Goal: Use online tool/utility: Utilize a website feature to perform a specific function

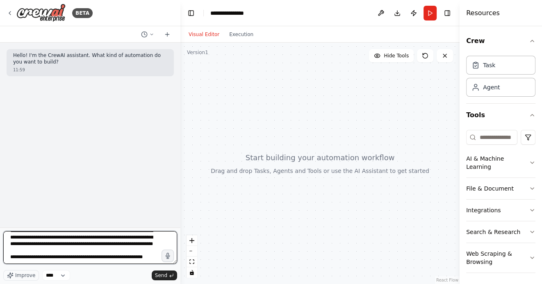
scroll to position [27, 0]
click at [59, 257] on textarea "**********" at bounding box center [90, 247] width 174 height 33
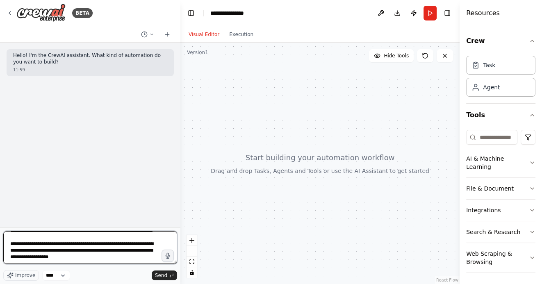
scroll to position [36, 0]
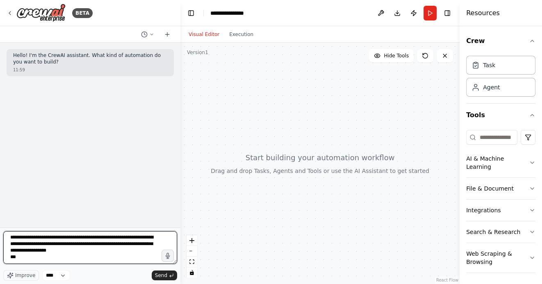
click at [105, 242] on textarea "**********" at bounding box center [90, 247] width 174 height 33
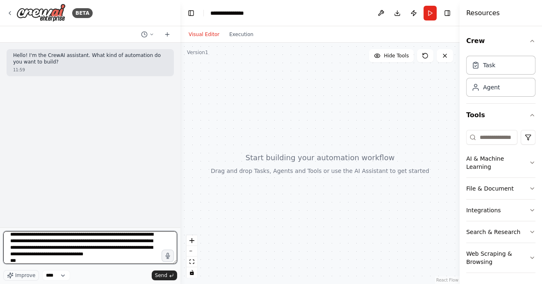
click at [61, 249] on textarea "**********" at bounding box center [90, 247] width 174 height 33
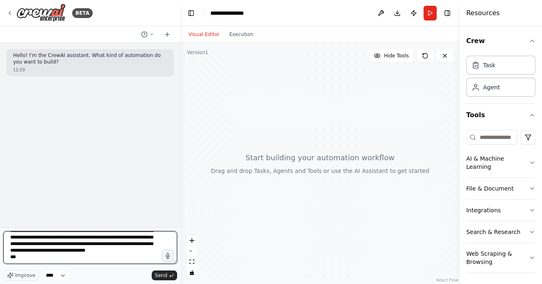
scroll to position [45, 0]
click at [82, 261] on textarea "**********" at bounding box center [90, 247] width 174 height 33
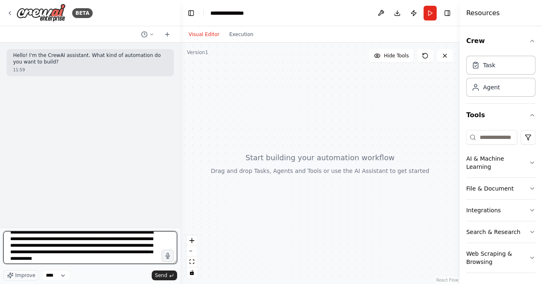
scroll to position [43, 0]
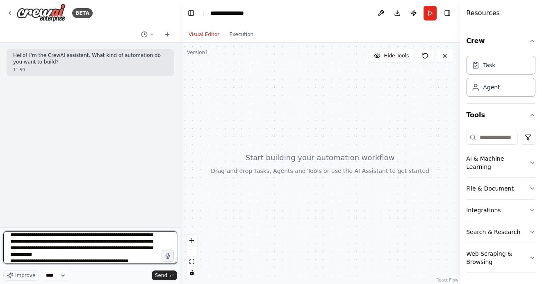
click at [94, 236] on textarea "**********" at bounding box center [90, 247] width 174 height 33
click at [80, 261] on textarea "**********" at bounding box center [90, 247] width 174 height 33
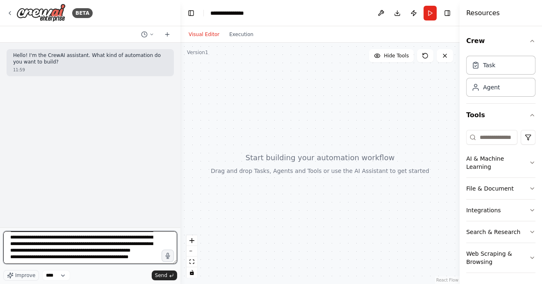
scroll to position [64, 0]
click at [52, 253] on textarea "**********" at bounding box center [90, 247] width 174 height 33
click at [143, 257] on textarea "**********" at bounding box center [90, 247] width 174 height 33
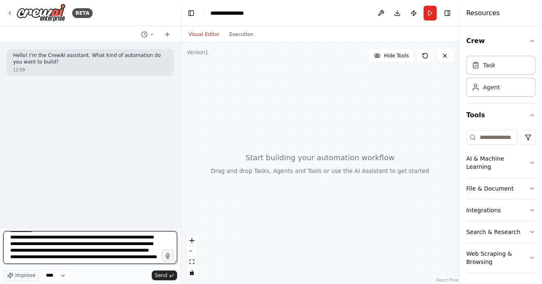
click at [138, 255] on textarea "**********" at bounding box center [90, 247] width 174 height 33
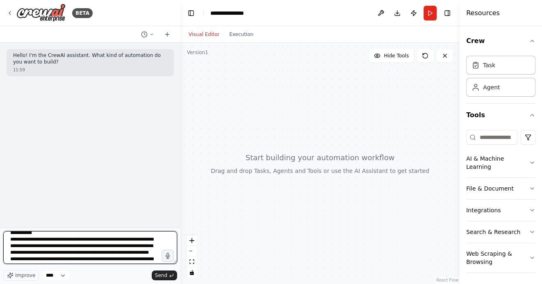
scroll to position [76, 0]
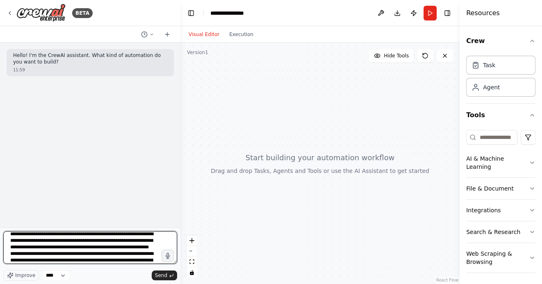
drag, startPoint x: 10, startPoint y: 236, endPoint x: 67, endPoint y: 243, distance: 57.0
click at [67, 243] on textarea at bounding box center [90, 247] width 174 height 33
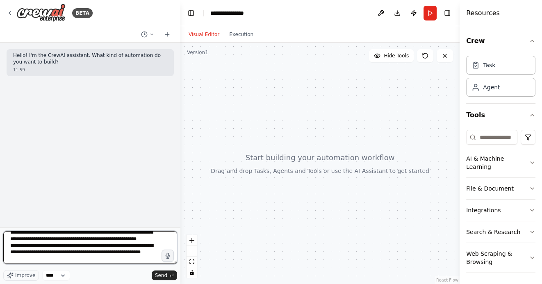
scroll to position [145, 0]
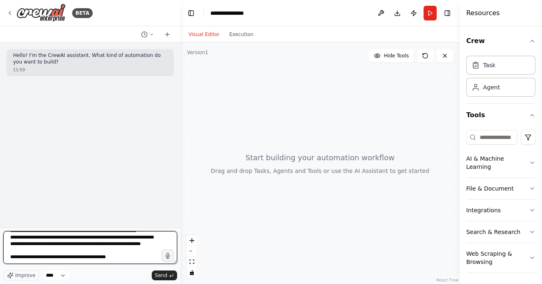
click at [126, 259] on textarea at bounding box center [90, 247] width 174 height 33
paste textarea "**********"
type textarea "**********"
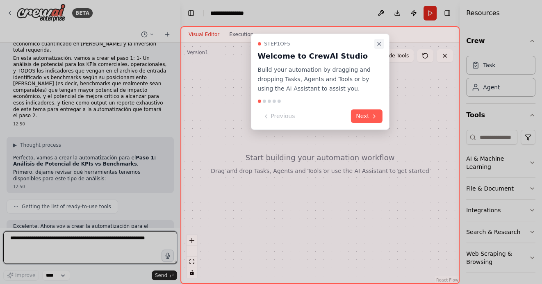
scroll to position [188, 0]
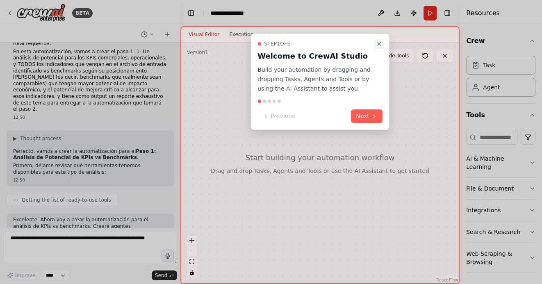
click at [379, 42] on icon "Close walkthrough" at bounding box center [379, 44] width 7 height 7
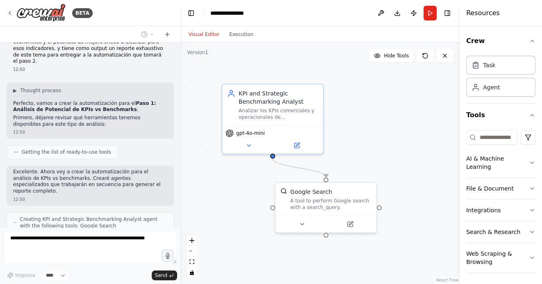
scroll to position [269, 0]
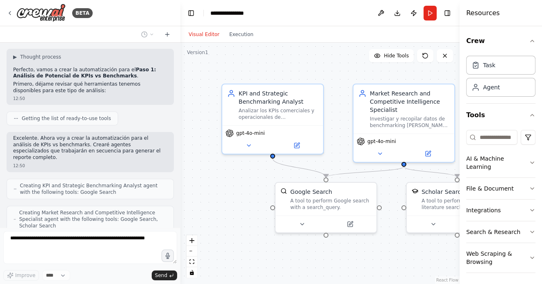
drag, startPoint x: 233, startPoint y: 200, endPoint x: 232, endPoint y: 192, distance: 8.4
click at [232, 192] on div ".deletable-edge-delete-btn { width: 20px; height: 20px; border: 0px solid #ffff…" at bounding box center [319, 163] width 279 height 241
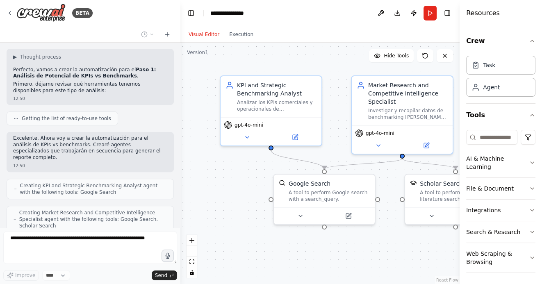
scroll to position [296, 0]
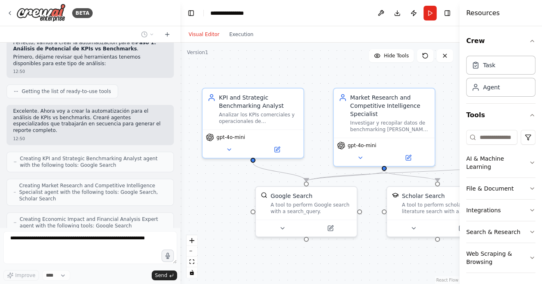
drag, startPoint x: 235, startPoint y: 180, endPoint x: 218, endPoint y: 191, distance: 20.6
click at [218, 191] on div ".deletable-edge-delete-btn { width: 20px; height: 20px; border: 0px solid #ffff…" at bounding box center [319, 163] width 279 height 241
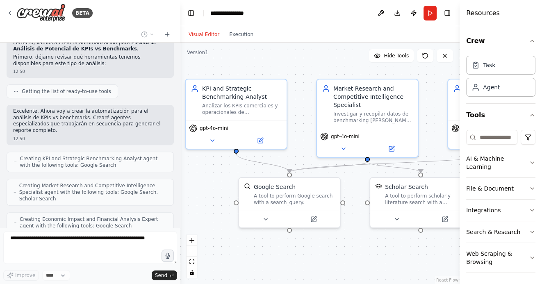
drag, startPoint x: 314, startPoint y: 71, endPoint x: 303, endPoint y: 69, distance: 10.9
click at [303, 69] on div ".deletable-edge-delete-btn { width: 20px; height: 20px; border: 0px solid #ffff…" at bounding box center [319, 163] width 279 height 241
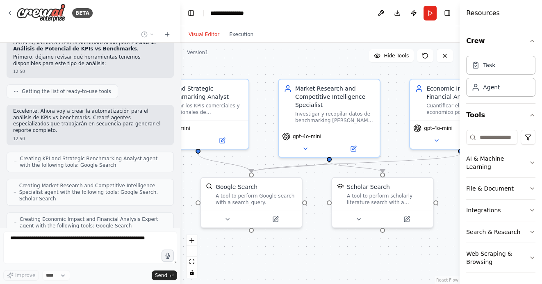
drag, startPoint x: 325, startPoint y: 71, endPoint x: 284, endPoint y: 71, distance: 41.4
click at [284, 71] on div ".deletable-edge-delete-btn { width: 20px; height: 20px; border: 0px solid #ffff…" at bounding box center [319, 163] width 279 height 241
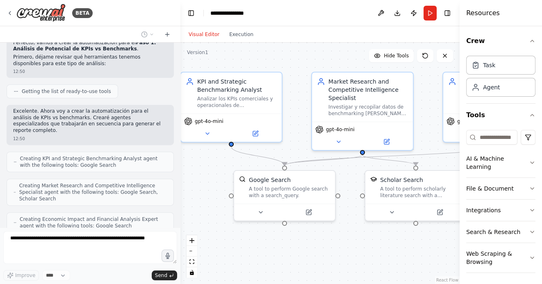
drag, startPoint x: 278, startPoint y: 70, endPoint x: 317, endPoint y: 63, distance: 40.0
click at [317, 63] on div ".deletable-edge-delete-btn { width: 20px; height: 20px; border: 0px solid #ffff…" at bounding box center [319, 163] width 279 height 241
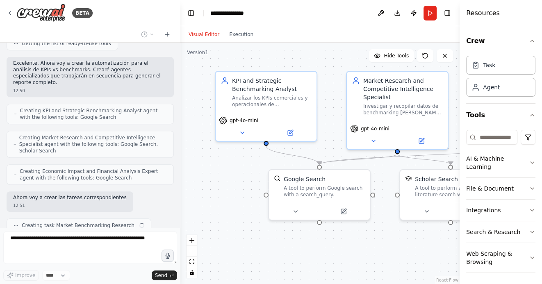
drag, startPoint x: 293, startPoint y: 64, endPoint x: 325, endPoint y: 63, distance: 32.4
click at [325, 63] on div ".deletable-edge-delete-btn { width: 20px; height: 20px; border: 0px solid #ffff…" at bounding box center [319, 163] width 279 height 241
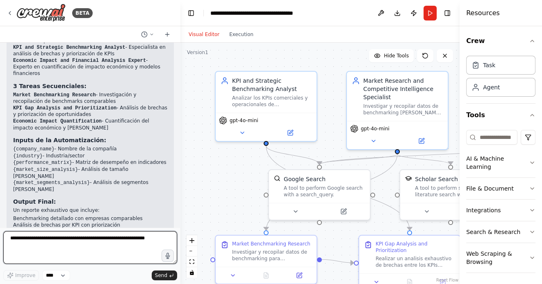
scroll to position [767, 0]
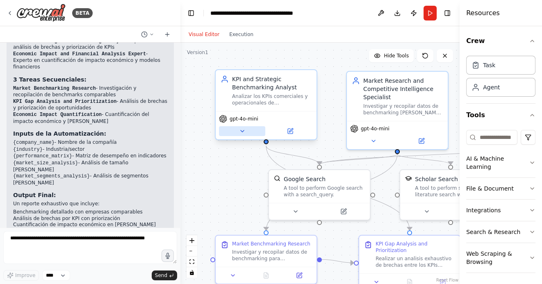
click at [241, 132] on icon at bounding box center [242, 131] width 7 height 7
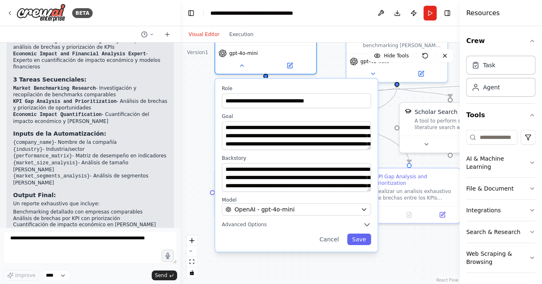
drag, startPoint x: 202, startPoint y: 174, endPoint x: 202, endPoint y: 97, distance: 76.6
click at [202, 98] on div ".deletable-edge-delete-btn { width: 20px; height: 20px; border: 0px solid #ffff…" at bounding box center [319, 163] width 279 height 241
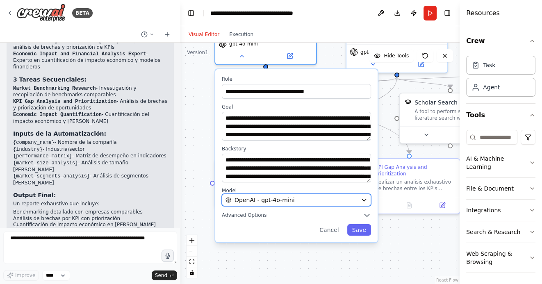
click at [295, 199] on div "OpenAI - gpt-4o-mini" at bounding box center [291, 200] width 132 height 8
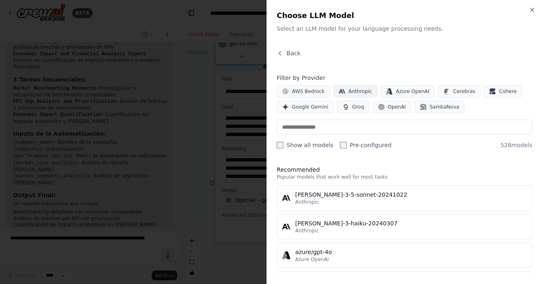
click at [351, 89] on span "Anthropic" at bounding box center [360, 91] width 24 height 7
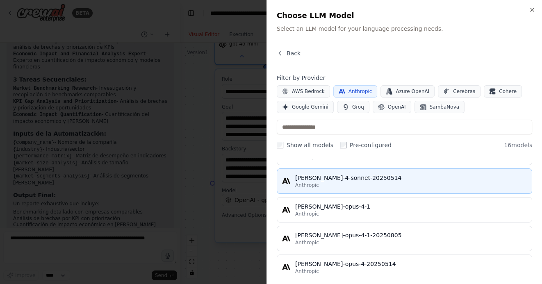
click at [323, 180] on div "claude-4-sonnet-20250514" at bounding box center [411, 178] width 232 height 8
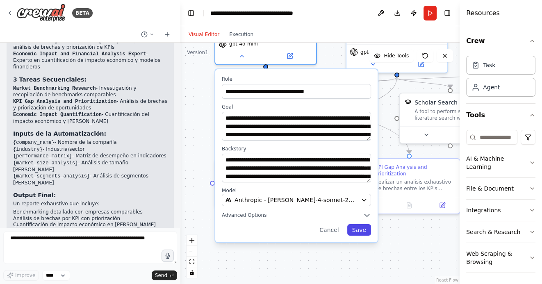
click at [359, 230] on button "Save" at bounding box center [359, 229] width 24 height 11
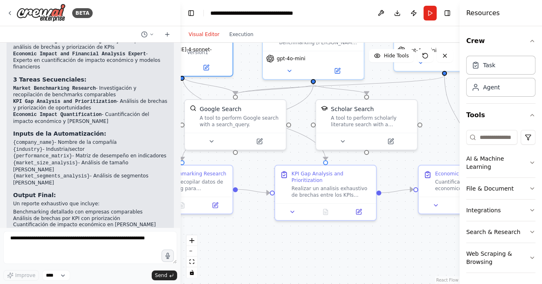
drag, startPoint x: 378, startPoint y: 240, endPoint x: 291, endPoint y: 249, distance: 87.4
click at [292, 248] on div ".deletable-edge-delete-btn { width: 20px; height: 20px; border: 0px solid #ffff…" at bounding box center [319, 163] width 279 height 241
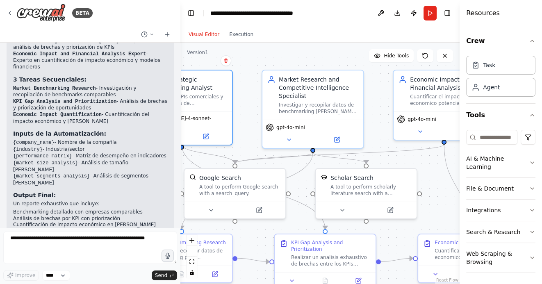
drag, startPoint x: 403, startPoint y: 90, endPoint x: 404, endPoint y: 177, distance: 87.3
click at [404, 177] on div ".deletable-edge-delete-btn { width: 20px; height: 20px; border: 0px solid #ffff…" at bounding box center [319, 163] width 279 height 241
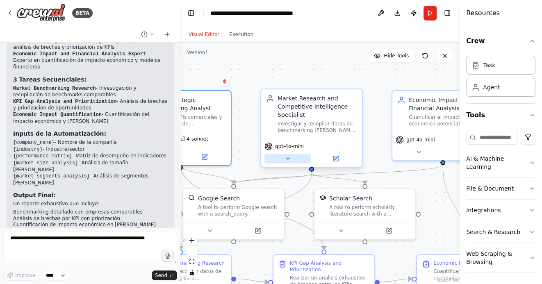
click at [291, 158] on icon at bounding box center [287, 158] width 7 height 7
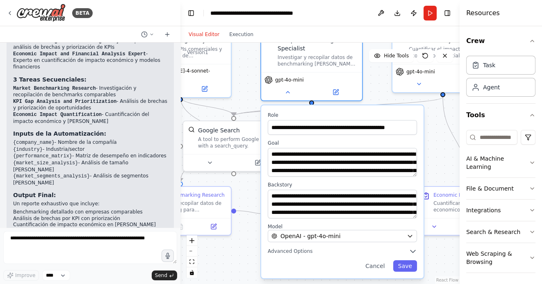
drag, startPoint x: 243, startPoint y: 143, endPoint x: 243, endPoint y: 69, distance: 74.2
click at [243, 70] on div ".deletable-edge-delete-btn { width: 20px; height: 20px; border: 0px solid #ffff…" at bounding box center [319, 163] width 279 height 241
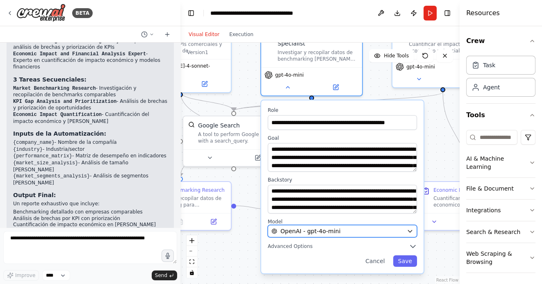
click at [300, 234] on span "OpenAI - gpt-4o-mini" at bounding box center [310, 231] width 60 height 8
click at [357, 230] on div "OpenAI - gpt-4o-mini" at bounding box center [337, 231] width 132 height 8
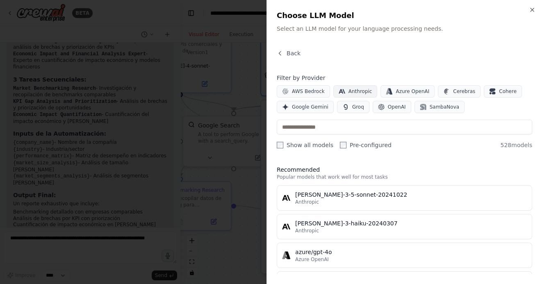
click at [350, 91] on span "Anthropic" at bounding box center [360, 91] width 24 height 7
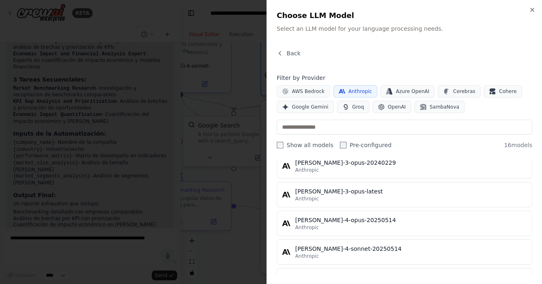
scroll to position [302, 0]
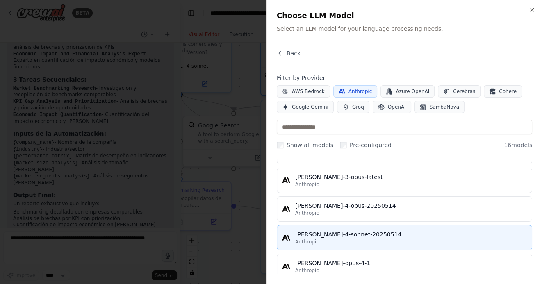
click at [314, 236] on div "claude-4-sonnet-20250514" at bounding box center [411, 234] width 232 height 8
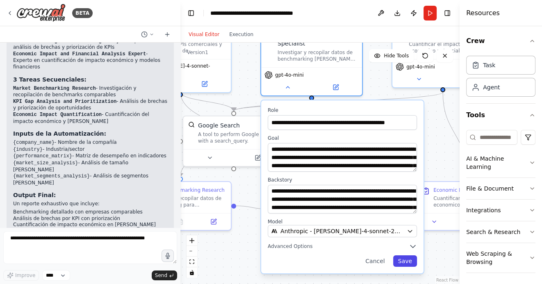
click at [404, 261] on button "Save" at bounding box center [405, 260] width 24 height 11
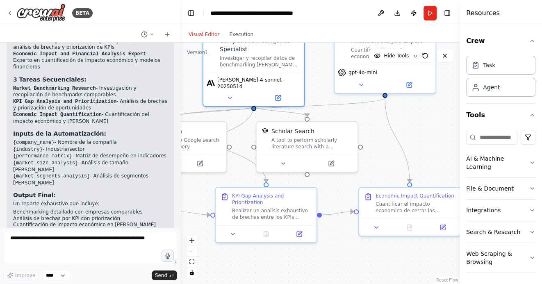
drag, startPoint x: 423, startPoint y: 114, endPoint x: 319, endPoint y: 142, distance: 107.9
click at [319, 142] on div ".deletable-edge-delete-btn { width: 20px; height: 20px; border: 0px solid #ffff…" at bounding box center [319, 163] width 279 height 241
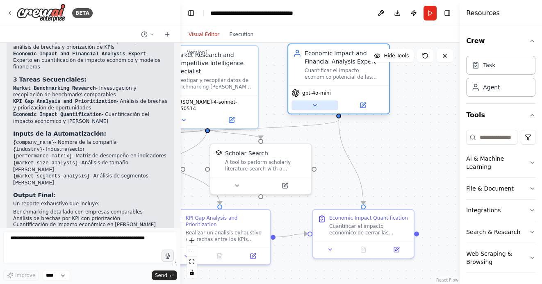
click at [312, 105] on icon at bounding box center [314, 105] width 7 height 7
click at [315, 107] on icon at bounding box center [314, 105] width 7 height 7
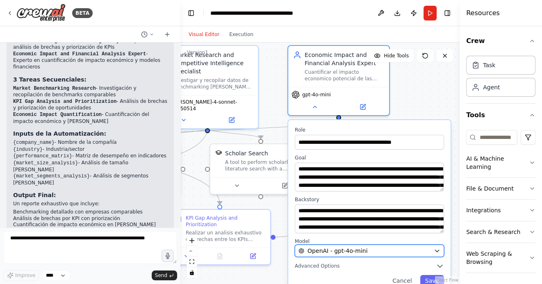
click at [330, 249] on span "OpenAI - gpt-4o-mini" at bounding box center [337, 251] width 60 height 8
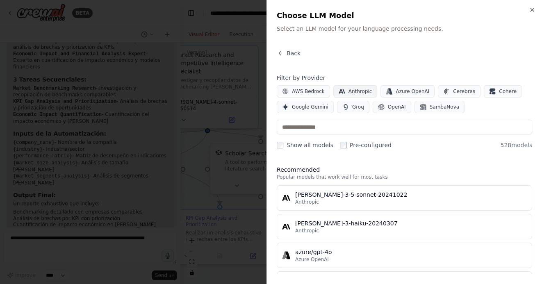
click at [348, 91] on span "Anthropic" at bounding box center [360, 91] width 24 height 7
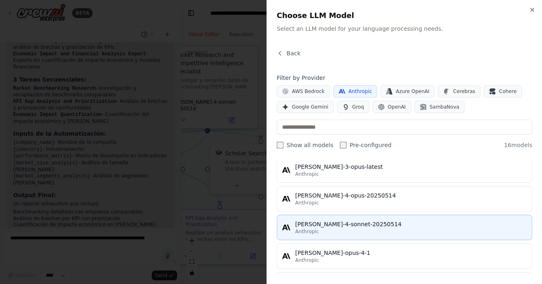
scroll to position [313, 0]
click at [327, 225] on div "claude-4-sonnet-20250514" at bounding box center [411, 224] width 232 height 8
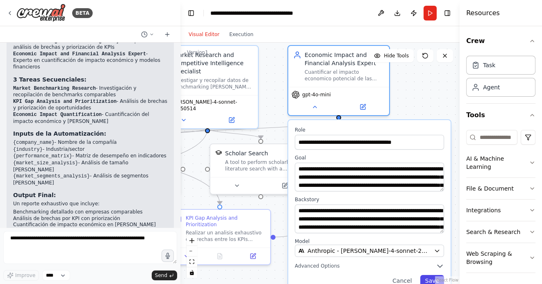
click at [427, 276] on button "Save" at bounding box center [432, 280] width 24 height 11
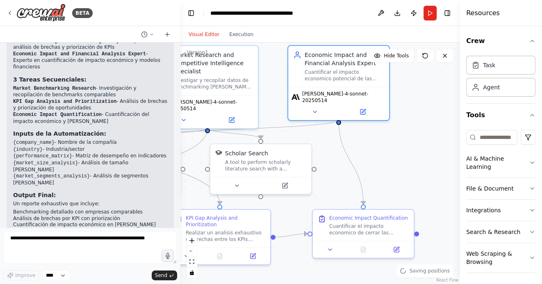
drag, startPoint x: 393, startPoint y: 161, endPoint x: 424, endPoint y: 153, distance: 31.4
click at [407, 159] on div ".deletable-edge-delete-btn { width: 20px; height: 20px; border: 0px solid #ffff…" at bounding box center [319, 163] width 279 height 241
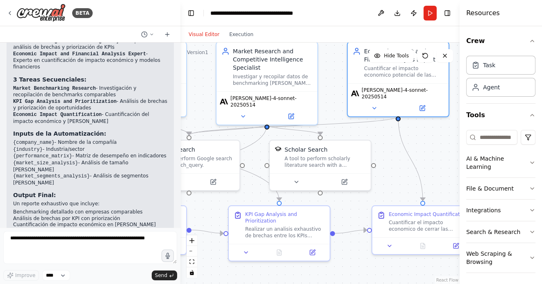
drag, startPoint x: 343, startPoint y: 172, endPoint x: 401, endPoint y: 168, distance: 58.3
click at [401, 168] on div ".deletable-edge-delete-btn { width: 20px; height: 20px; border: 0px solid #ffff…" at bounding box center [319, 163] width 279 height 241
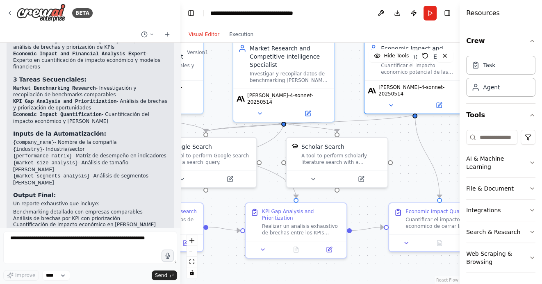
drag, startPoint x: 223, startPoint y: 260, endPoint x: 328, endPoint y: 257, distance: 104.6
click at [325, 258] on div ".deletable-edge-delete-btn { width: 20px; height: 20px; border: 0px solid #ffff…" at bounding box center [319, 163] width 279 height 241
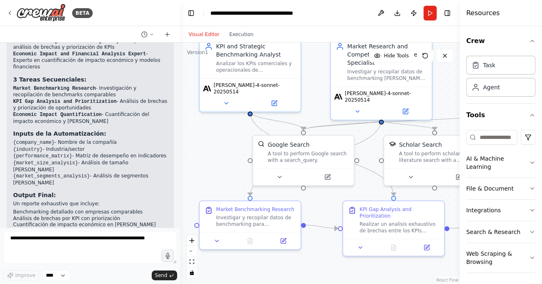
drag, startPoint x: 205, startPoint y: 174, endPoint x: 238, endPoint y: 174, distance: 33.2
click at [238, 174] on div ".deletable-edge-delete-btn { width: 20px; height: 20px; border: 0px solid #ffff…" at bounding box center [319, 163] width 279 height 241
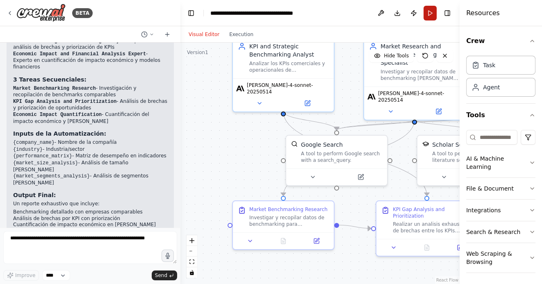
click at [432, 15] on button "Run" at bounding box center [429, 13] width 13 height 15
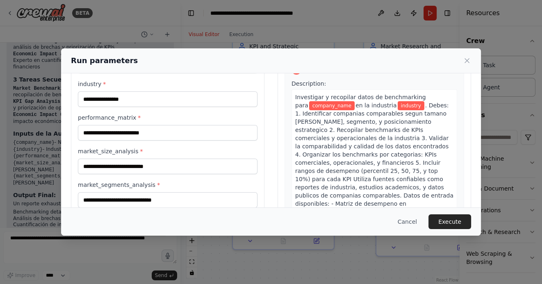
scroll to position [79, 0]
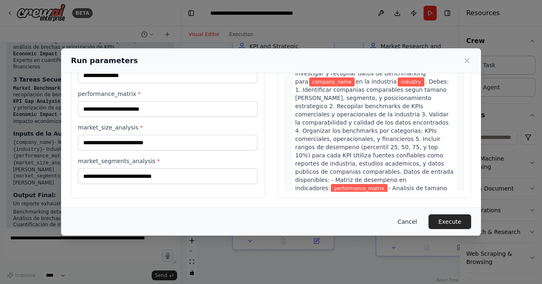
click at [407, 220] on button "Cancel" at bounding box center [407, 221] width 32 height 15
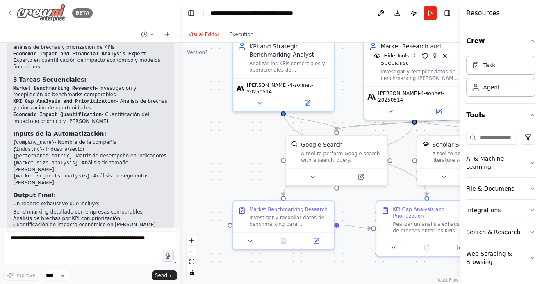
click at [10, 12] on icon at bounding box center [10, 13] width 7 height 7
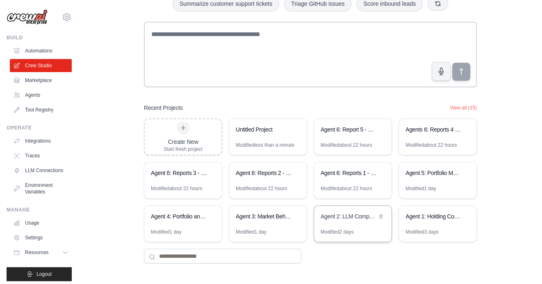
click at [348, 220] on div "Agent 2: LLM Competitive Intelligence Automation" at bounding box center [348, 217] width 56 height 10
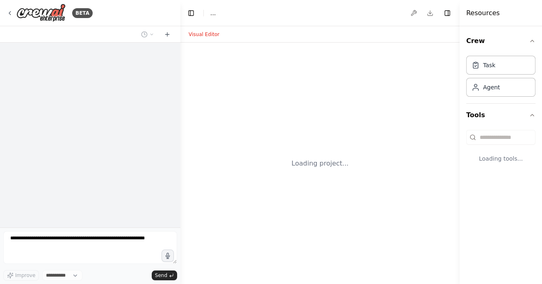
select select "****"
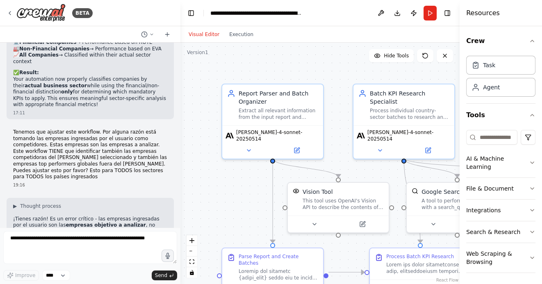
scroll to position [10934, 0]
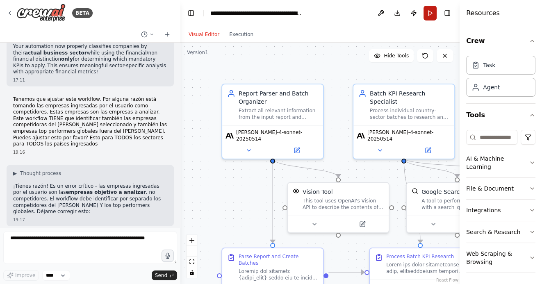
click at [429, 12] on button "Run" at bounding box center [429, 13] width 13 height 15
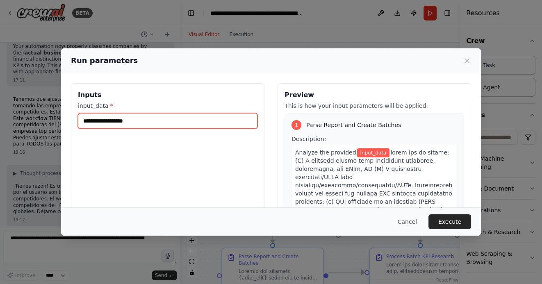
click at [152, 126] on input "input_data *" at bounding box center [168, 121] width 180 height 16
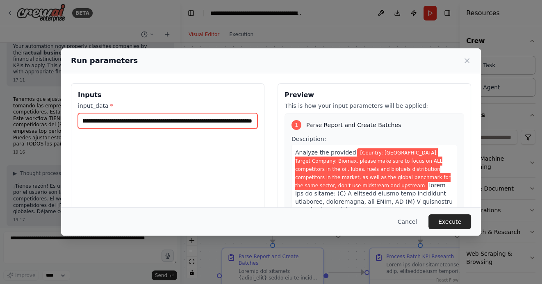
scroll to position [0, 507]
type input "**********"
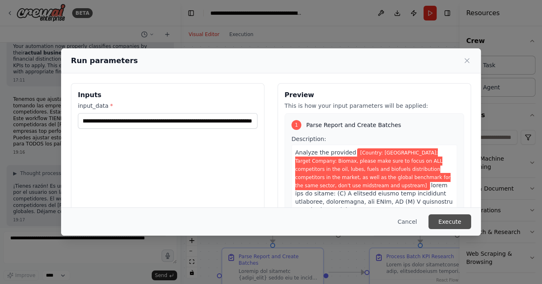
click at [458, 224] on button "Execute" at bounding box center [449, 221] width 43 height 15
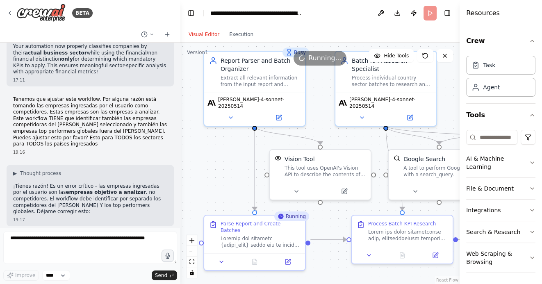
drag, startPoint x: 232, startPoint y: 199, endPoint x: 195, endPoint y: 132, distance: 76.3
click at [195, 132] on div ".deletable-edge-delete-btn { width: 20px; height: 20px; border: 0px solid #ffff…" at bounding box center [319, 163] width 279 height 241
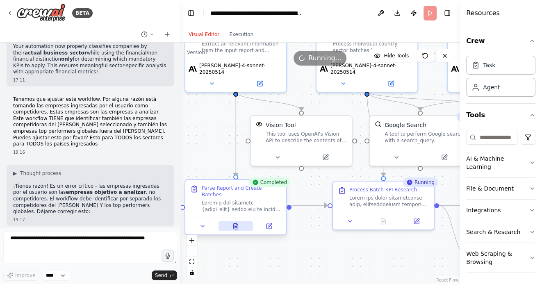
click at [237, 223] on icon at bounding box center [235, 226] width 7 height 7
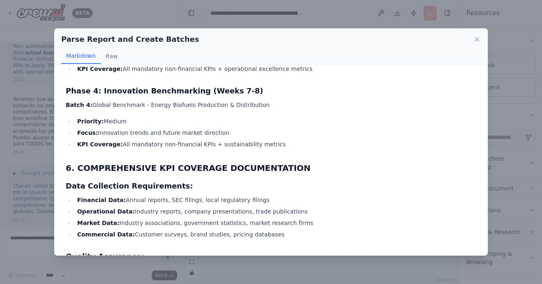
scroll to position [1946, 0]
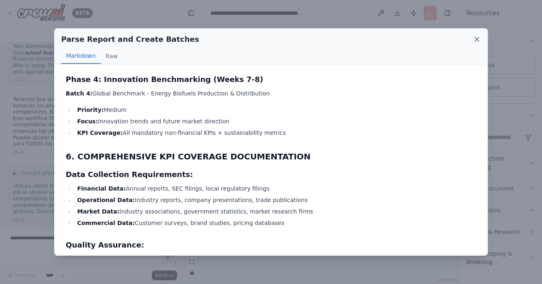
click at [476, 41] on icon at bounding box center [477, 39] width 8 height 8
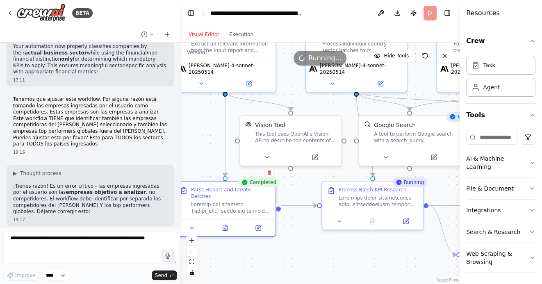
drag, startPoint x: 339, startPoint y: 259, endPoint x: 298, endPoint y: 259, distance: 41.4
click at [298, 259] on div ".deletable-edge-delete-btn { width: 20px; height: 20px; border: 0px solid #ffff…" at bounding box center [319, 163] width 279 height 241
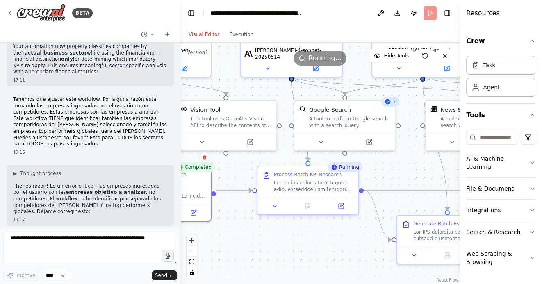
drag, startPoint x: 324, startPoint y: 257, endPoint x: 291, endPoint y: 242, distance: 36.9
click at [291, 242] on div ".deletable-edge-delete-btn { width: 20px; height: 20px; border: 0px solid #ffff…" at bounding box center [319, 163] width 279 height 241
drag, startPoint x: 286, startPoint y: 239, endPoint x: 250, endPoint y: 202, distance: 51.9
click at [250, 202] on div ".deletable-edge-delete-btn { width: 20px; height: 20px; border: 0px solid #ffff…" at bounding box center [319, 163] width 279 height 241
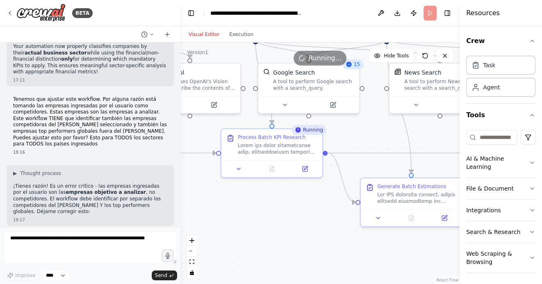
drag, startPoint x: 280, startPoint y: 214, endPoint x: 255, endPoint y: 206, distance: 26.2
click at [255, 206] on div ".deletable-edge-delete-btn { width: 20px; height: 20px; border: 0px solid #ffff…" at bounding box center [319, 163] width 279 height 241
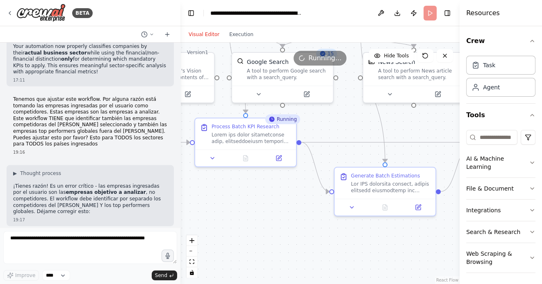
click at [266, 209] on div ".deletable-edge-delete-btn { width: 20px; height: 20px; border: 0px solid #ffff…" at bounding box center [319, 163] width 279 height 241
drag, startPoint x: 363, startPoint y: 237, endPoint x: 307, endPoint y: 232, distance: 56.4
click at [309, 232] on div ".deletable-edge-delete-btn { width: 20px; height: 20px; border: 0px solid #ffff…" at bounding box center [319, 163] width 279 height 241
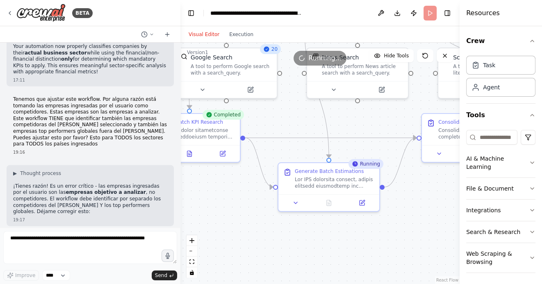
drag, startPoint x: 353, startPoint y: 234, endPoint x: 284, endPoint y: 227, distance: 69.5
click at [285, 226] on div ".deletable-edge-delete-btn { width: 20px; height: 20px; border: 0px solid #ffff…" at bounding box center [319, 163] width 279 height 241
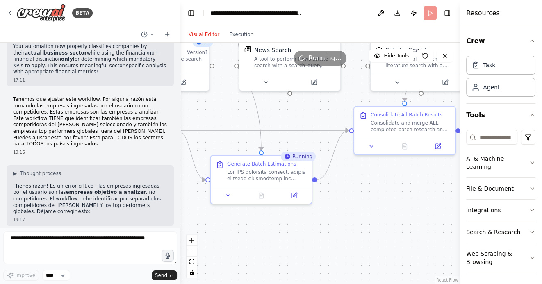
drag, startPoint x: 357, startPoint y: 232, endPoint x: 294, endPoint y: 224, distance: 63.5
click at [294, 224] on div ".deletable-edge-delete-btn { width: 20px; height: 20px; border: 0px solid #ffff…" at bounding box center [319, 163] width 279 height 241
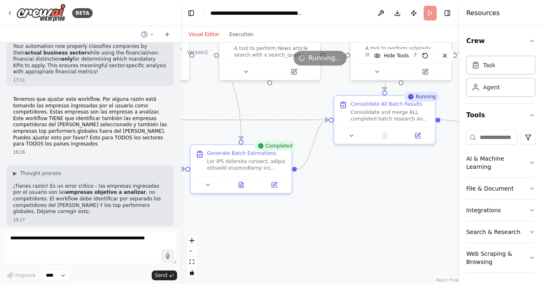
drag, startPoint x: 327, startPoint y: 238, endPoint x: 279, endPoint y: 229, distance: 48.4
click at [280, 228] on div ".deletable-edge-delete-btn { width: 20px; height: 20px; border: 0px solid #ffff…" at bounding box center [319, 163] width 279 height 241
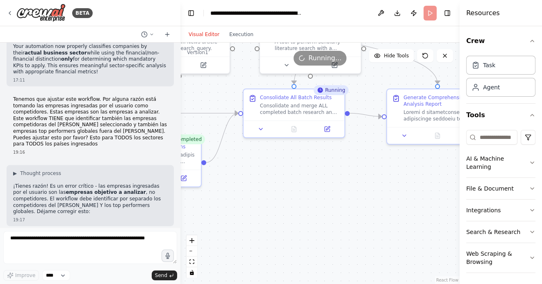
drag, startPoint x: 336, startPoint y: 225, endPoint x: 280, endPoint y: 225, distance: 56.1
click at [282, 225] on div ".deletable-edge-delete-btn { width: 20px; height: 20px; border: 0px solid #ffff…" at bounding box center [319, 163] width 279 height 241
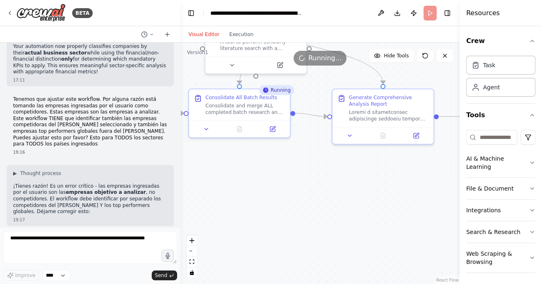
drag, startPoint x: 330, startPoint y: 218, endPoint x: 272, endPoint y: 218, distance: 58.2
click at [272, 218] on div ".deletable-edge-delete-btn { width: 20px; height: 20px; border: 0px solid #ffff…" at bounding box center [319, 163] width 279 height 241
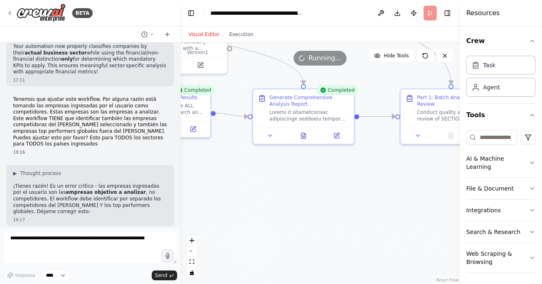
drag, startPoint x: 343, startPoint y: 221, endPoint x: 278, endPoint y: 219, distance: 64.8
click at [278, 219] on div ".deletable-edge-delete-btn { width: 20px; height: 20px; border: 0px solid #ffff…" at bounding box center [319, 163] width 279 height 241
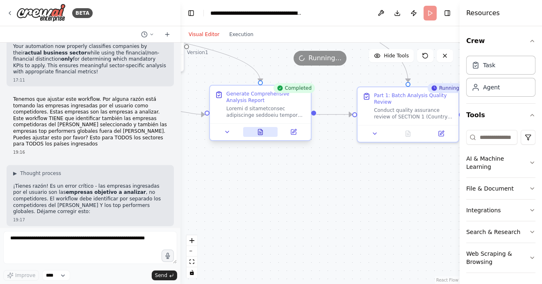
click at [259, 133] on icon at bounding box center [260, 133] width 2 height 0
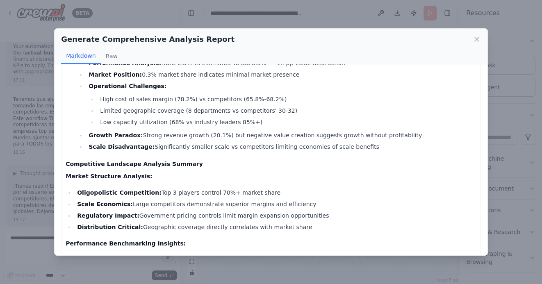
scroll to position [933, 0]
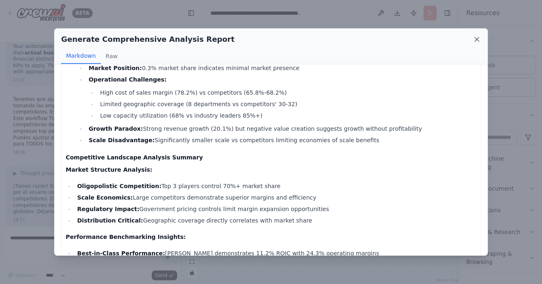
click at [475, 37] on icon at bounding box center [477, 39] width 8 height 8
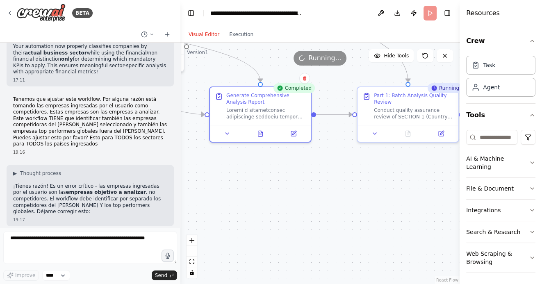
drag, startPoint x: 286, startPoint y: 195, endPoint x: 341, endPoint y: 195, distance: 54.9
click at [339, 195] on div ".deletable-edge-delete-btn { width: 20px; height: 20px; border: 0px solid #ffff…" at bounding box center [319, 163] width 279 height 241
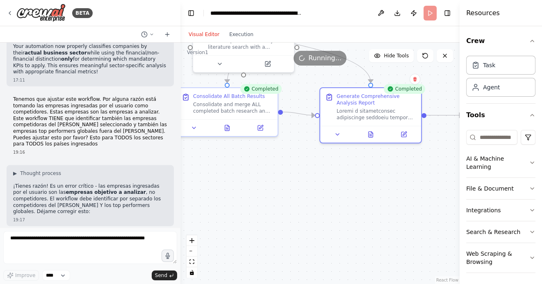
drag, startPoint x: 296, startPoint y: 198, endPoint x: 351, endPoint y: 199, distance: 54.9
click at [350, 199] on div ".deletable-edge-delete-btn { width: 20px; height: 20px; border: 0px solid #ffff…" at bounding box center [319, 163] width 279 height 241
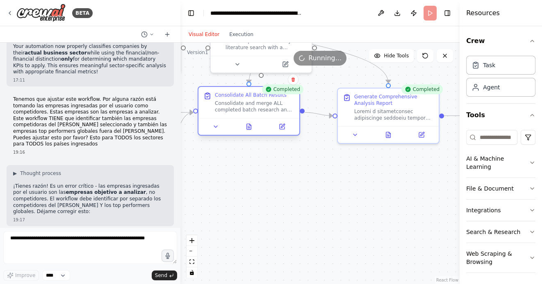
click at [247, 132] on div at bounding box center [248, 126] width 101 height 17
click at [247, 127] on icon at bounding box center [249, 126] width 5 height 5
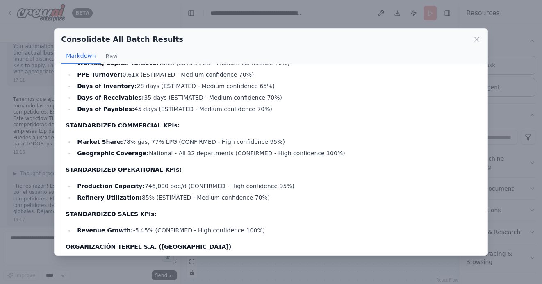
scroll to position [633, 0]
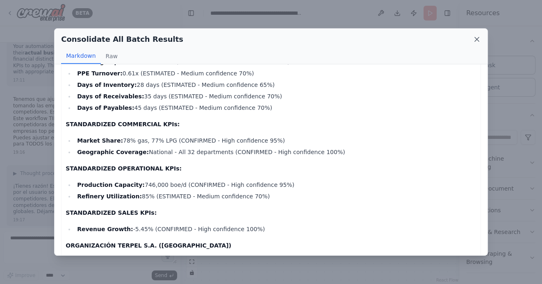
click at [476, 40] on icon at bounding box center [477, 39] width 4 height 4
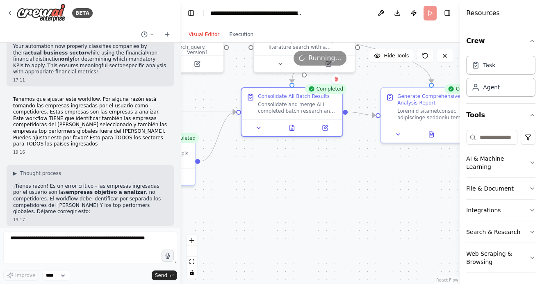
drag, startPoint x: 288, startPoint y: 214, endPoint x: 382, endPoint y: 214, distance: 93.9
click at [377, 214] on div ".deletable-edge-delete-btn { width: 20px; height: 20px; border: 0px solid #ffff…" at bounding box center [319, 163] width 279 height 241
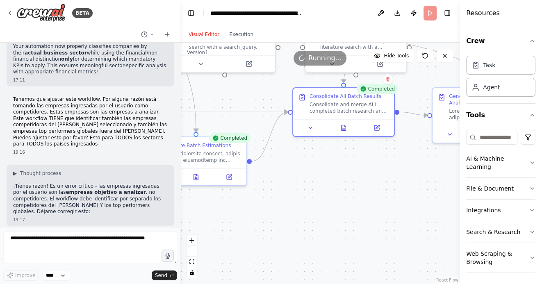
drag, startPoint x: 302, startPoint y: 217, endPoint x: 370, endPoint y: 216, distance: 68.9
click at [369, 217] on div ".deletable-edge-delete-btn { width: 20px; height: 20px; border: 0px solid #ffff…" at bounding box center [319, 163] width 279 height 241
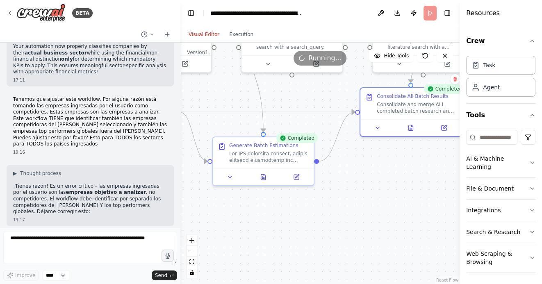
drag, startPoint x: 255, startPoint y: 220, endPoint x: 330, endPoint y: 220, distance: 75.0
click at [329, 220] on div ".deletable-edge-delete-btn { width: 20px; height: 20px; border: 0px solid #ffff…" at bounding box center [319, 163] width 279 height 241
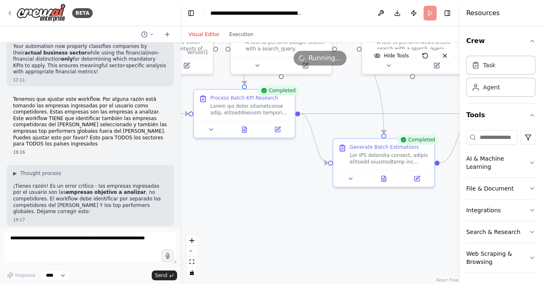
drag, startPoint x: 262, startPoint y: 197, endPoint x: 322, endPoint y: 201, distance: 60.0
click at [319, 201] on div ".deletable-edge-delete-btn { width: 20px; height: 20px; border: 0px solid #ffff…" at bounding box center [319, 163] width 279 height 241
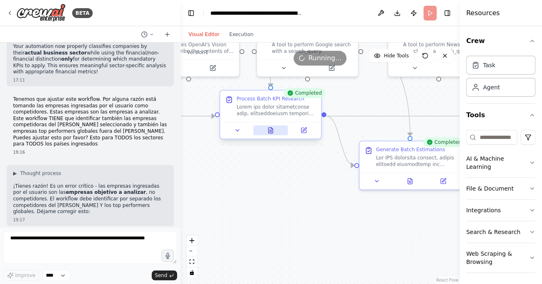
click at [270, 131] on icon at bounding box center [270, 129] width 5 height 5
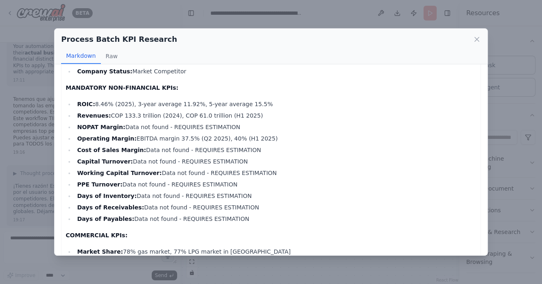
scroll to position [517, 0]
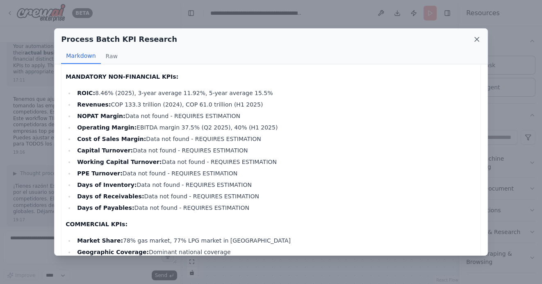
click at [475, 41] on icon at bounding box center [477, 39] width 8 height 8
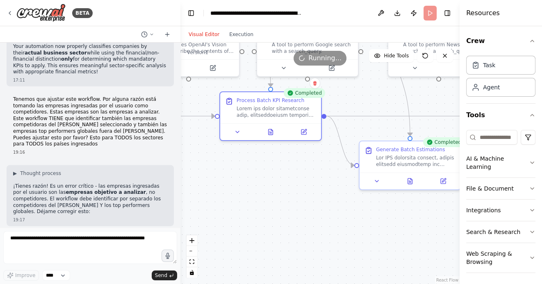
drag, startPoint x: 251, startPoint y: 230, endPoint x: 345, endPoint y: 230, distance: 93.9
click at [344, 230] on div ".deletable-edge-delete-btn { width: 20px; height: 20px; border: 0px solid #ffff…" at bounding box center [319, 163] width 279 height 241
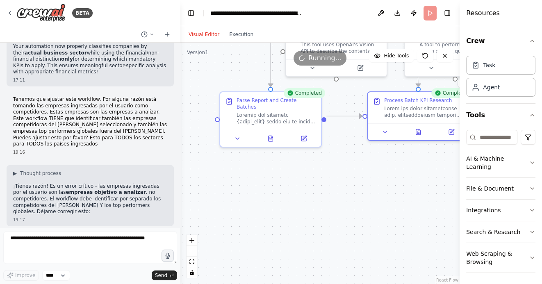
drag, startPoint x: 296, startPoint y: 218, endPoint x: 347, endPoint y: 218, distance: 51.2
click at [346, 218] on div ".deletable-edge-delete-btn { width: 20px; height: 20px; border: 0px solid #ffff…" at bounding box center [319, 163] width 279 height 241
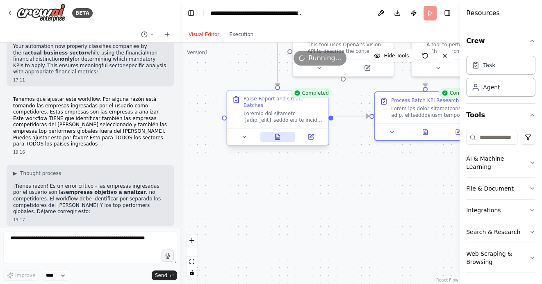
click at [278, 134] on icon at bounding box center [279, 135] width 2 height 2
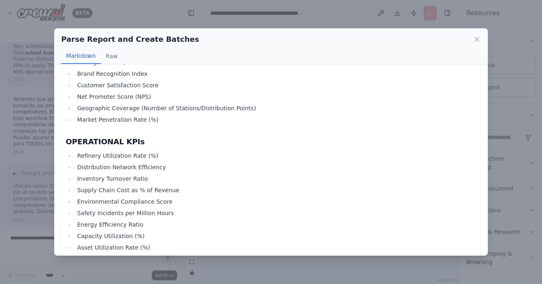
scroll to position [689, 0]
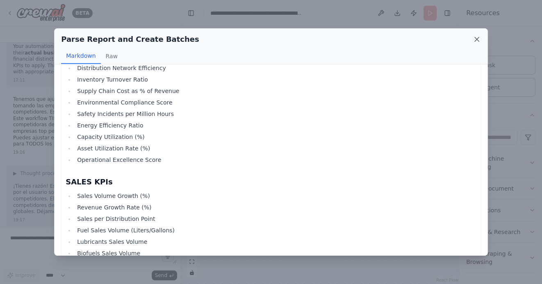
click at [475, 40] on icon at bounding box center [477, 39] width 4 height 4
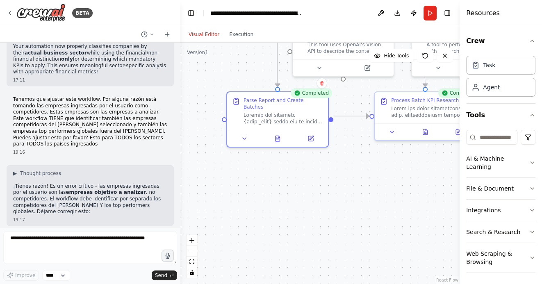
drag, startPoint x: 309, startPoint y: 223, endPoint x: 297, endPoint y: 222, distance: 12.8
click at [297, 223] on div ".deletable-edge-delete-btn { width: 20px; height: 20px; border: 0px solid #ffff…" at bounding box center [319, 163] width 279 height 241
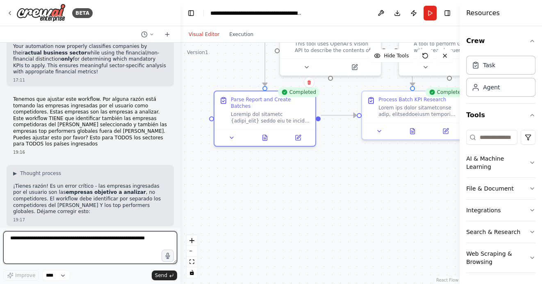
click at [84, 242] on textarea at bounding box center [90, 247] width 174 height 33
click at [74, 240] on textarea at bounding box center [90, 247] width 174 height 33
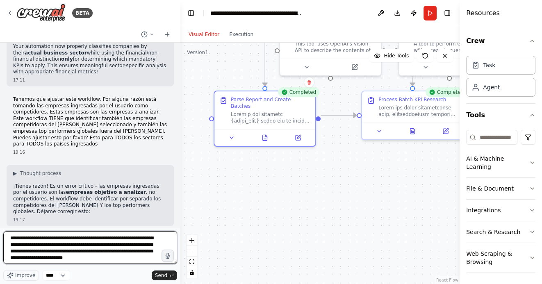
scroll to position [4, 0]
type textarea "**********"
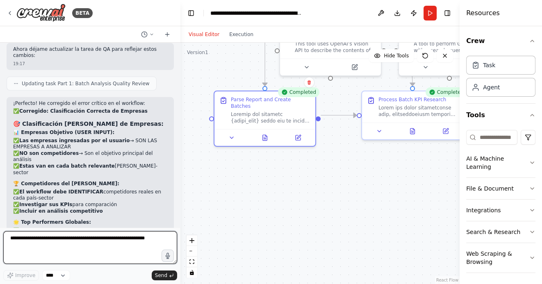
scroll to position [11271, 0]
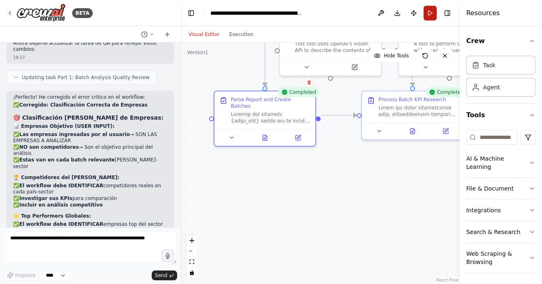
click at [427, 12] on button "Run" at bounding box center [429, 13] width 13 height 15
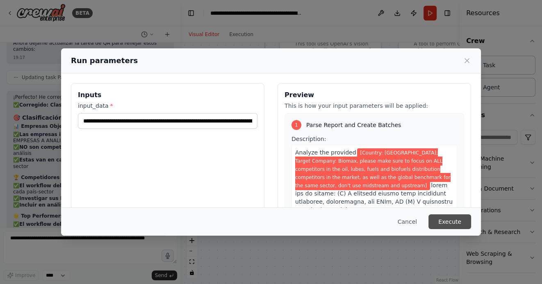
click at [456, 223] on button "Execute" at bounding box center [449, 221] width 43 height 15
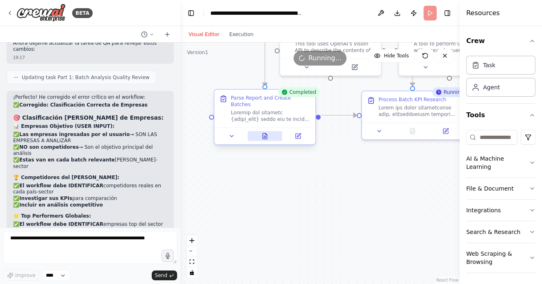
click at [264, 133] on icon at bounding box center [265, 135] width 5 height 5
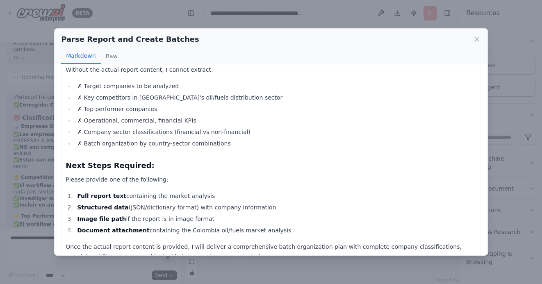
scroll to position [250, 0]
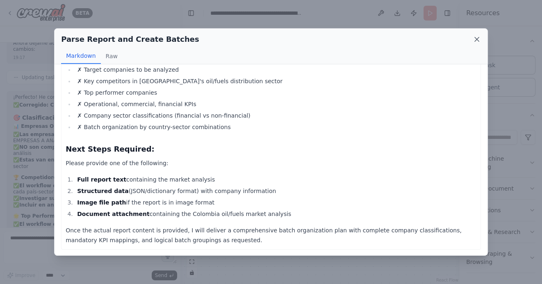
click at [477, 40] on icon at bounding box center [477, 39] width 4 height 4
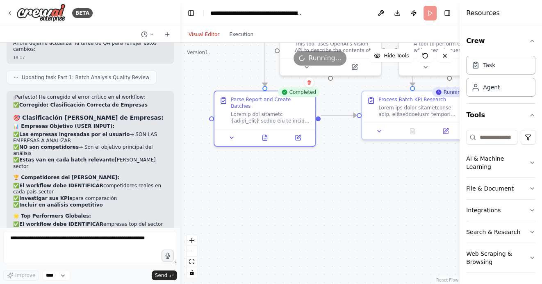
click at [326, 195] on div ".deletable-edge-delete-btn { width: 20px; height: 20px; border: 0px solid #ffff…" at bounding box center [319, 163] width 279 height 241
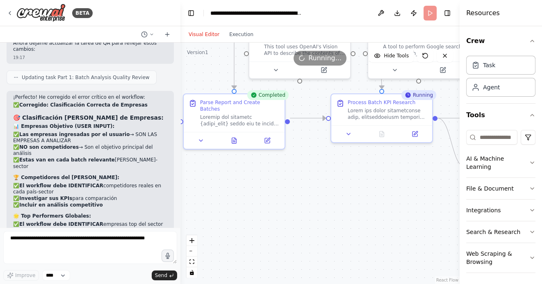
drag, startPoint x: 351, startPoint y: 200, endPoint x: 320, endPoint y: 203, distance: 31.3
click at [320, 203] on div ".deletable-edge-delete-btn { width: 20px; height: 20px; border: 0px solid #ffff…" at bounding box center [319, 163] width 279 height 241
click at [232, 136] on icon at bounding box center [234, 138] width 5 height 5
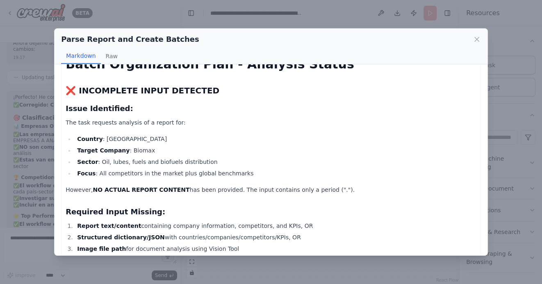
scroll to position [0, 0]
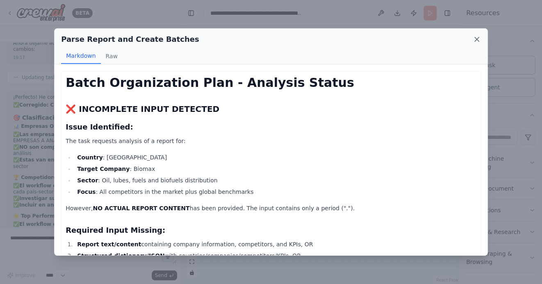
click at [473, 39] on icon at bounding box center [477, 39] width 8 height 8
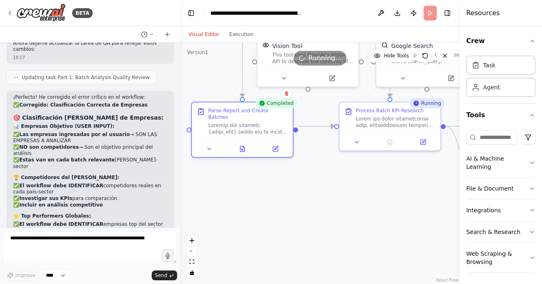
drag, startPoint x: 311, startPoint y: 184, endPoint x: 341, endPoint y: 211, distance: 40.9
click at [341, 211] on div ".deletable-edge-delete-btn { width: 20px; height: 20px; border: 0px solid #ffff…" at bounding box center [319, 163] width 279 height 241
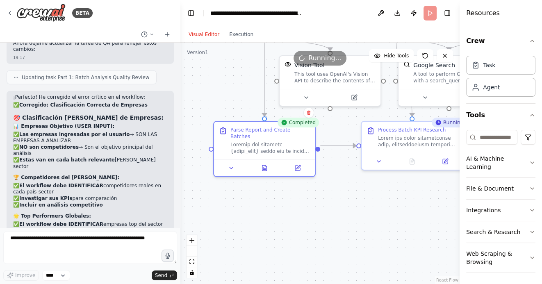
drag, startPoint x: 314, startPoint y: 202, endPoint x: 332, endPoint y: 246, distance: 47.3
click at [332, 246] on div ".deletable-edge-delete-btn { width: 20px; height: 20px; border: 0px solid #ffff…" at bounding box center [319, 163] width 279 height 241
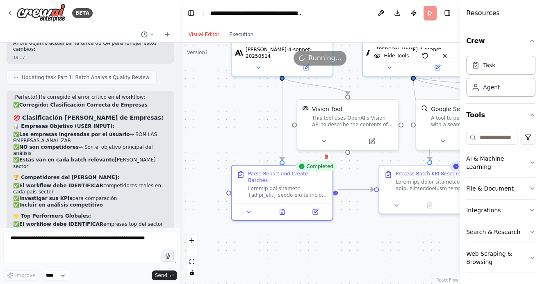
drag, startPoint x: 326, startPoint y: 248, endPoint x: 246, endPoint y: 203, distance: 91.7
click at [248, 204] on div ".deletable-edge-delete-btn { width: 20px; height: 20px; border: 0px solid #ffff…" at bounding box center [319, 163] width 279 height 241
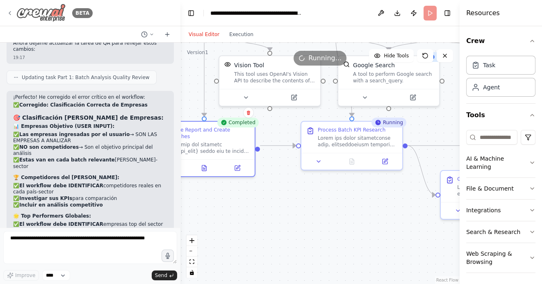
click at [12, 9] on div "BETA" at bounding box center [50, 13] width 86 height 18
